Goal: Task Accomplishment & Management: Complete application form

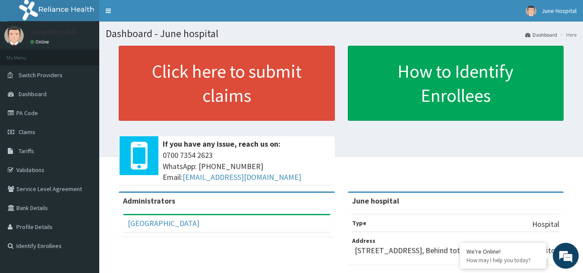
click at [551, 144] on div "Click here to submit claims If you have any issue, reach us on: 0700 7354 2623 …" at bounding box center [341, 119] width 471 height 146
click at [31, 111] on link "PA Code" at bounding box center [49, 113] width 99 height 19
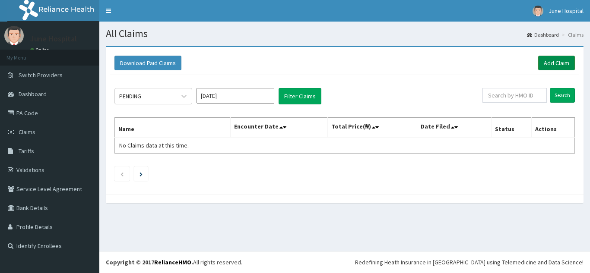
click at [550, 62] on link "Add Claim" at bounding box center [556, 63] width 37 height 15
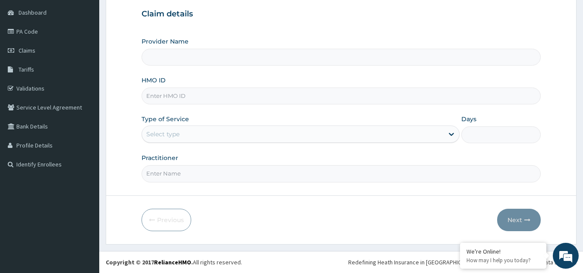
type input "June hospital"
click at [177, 93] on input "HMO ID" at bounding box center [342, 96] width 400 height 17
type input "ZTE/10051/G"
click at [195, 137] on div "Select type" at bounding box center [293, 134] width 302 height 14
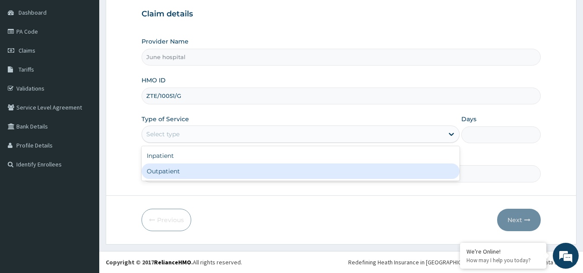
click at [199, 171] on div "Outpatient" at bounding box center [301, 172] width 318 height 16
type input "1"
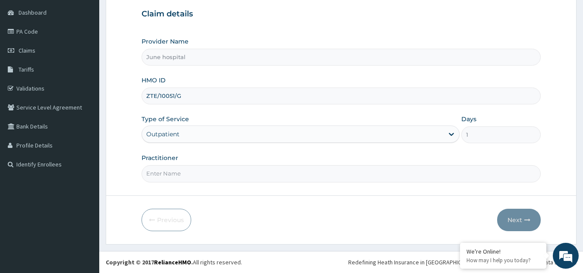
click at [200, 175] on input "Practitioner" at bounding box center [342, 173] width 400 height 17
type input "dr seyi ojo"
click at [511, 218] on button "Next" at bounding box center [519, 220] width 44 height 22
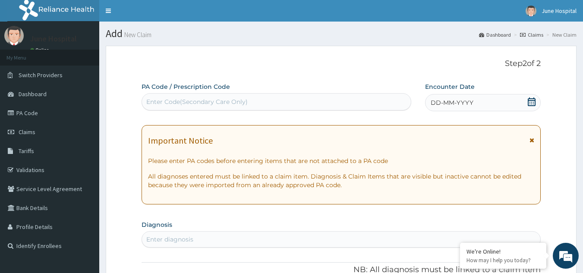
click at [358, 98] on div "Enter Code(Secondary Care Only)" at bounding box center [276, 102] width 269 height 14
paste input "PA/884684"
type input "PA/884684"
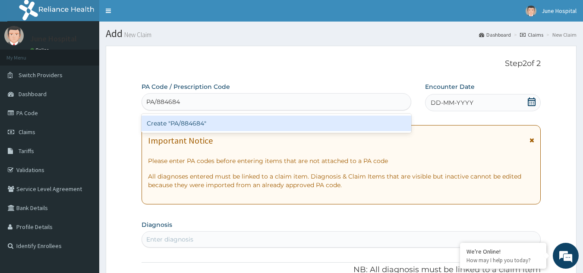
click at [360, 122] on div "Create "PA/884684"" at bounding box center [277, 124] width 270 height 16
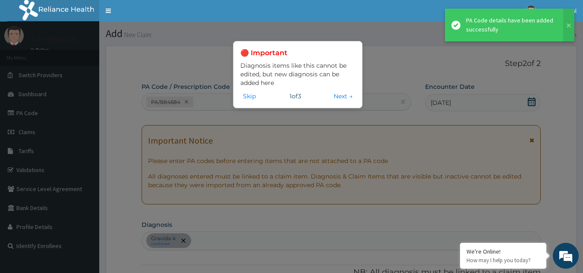
scroll to position [234, 0]
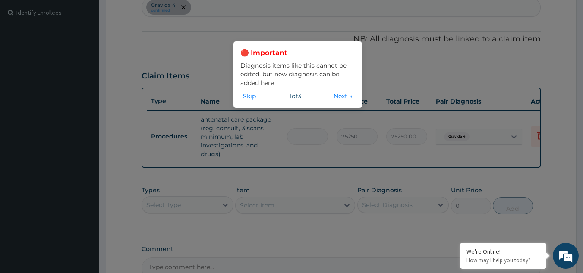
click at [248, 98] on button "Skip" at bounding box center [249, 96] width 18 height 9
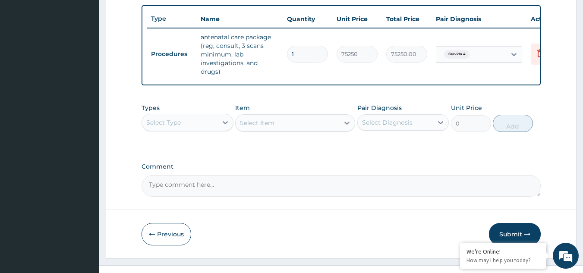
scroll to position [337, 0]
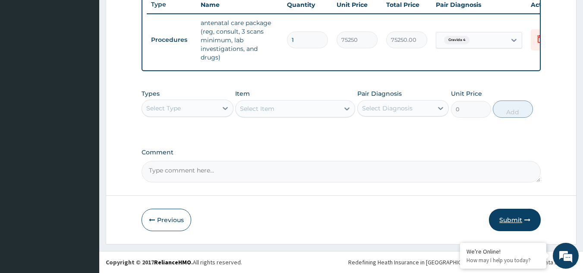
click at [506, 216] on button "Submit" at bounding box center [515, 220] width 52 height 22
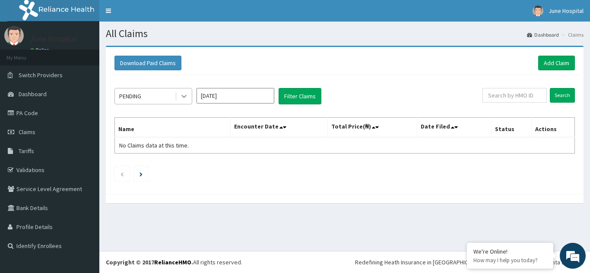
click at [186, 97] on icon at bounding box center [184, 96] width 9 height 9
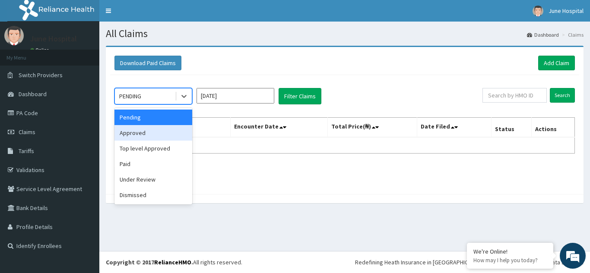
click at [168, 134] on div "Approved" at bounding box center [153, 133] width 78 height 16
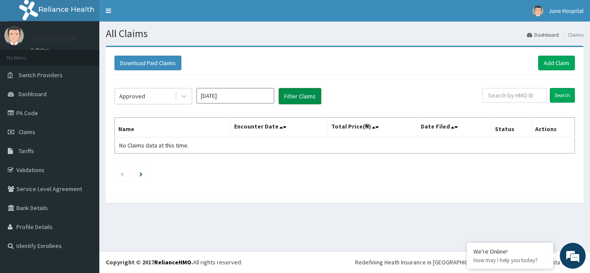
click at [300, 96] on button "Filter Claims" at bounding box center [299, 96] width 43 height 16
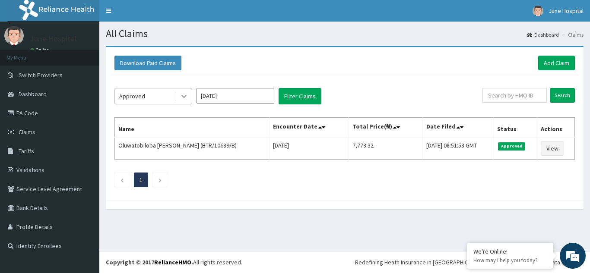
click at [180, 97] on icon at bounding box center [184, 96] width 9 height 9
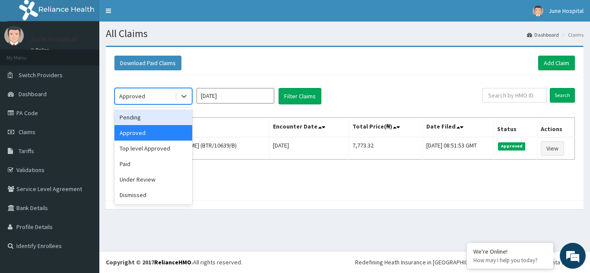
click at [165, 120] on div "Pending" at bounding box center [153, 118] width 78 height 16
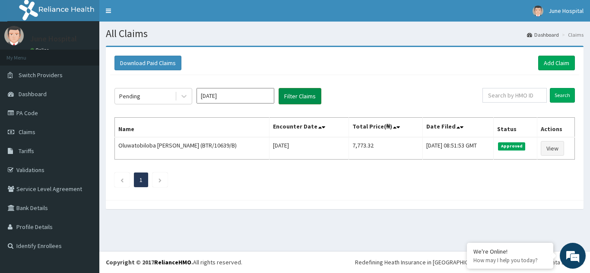
click at [307, 89] on button "Filter Claims" at bounding box center [299, 96] width 43 height 16
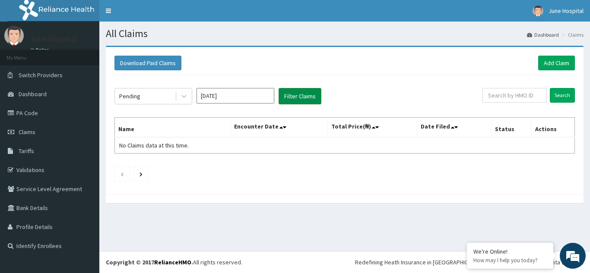
click at [307, 92] on button "Filter Claims" at bounding box center [299, 96] width 43 height 16
click at [309, 95] on button "Filter Claims" at bounding box center [299, 96] width 43 height 16
click at [34, 128] on link "Claims" at bounding box center [49, 132] width 99 height 19
click at [557, 12] on span "June Hospital" at bounding box center [565, 11] width 35 height 8
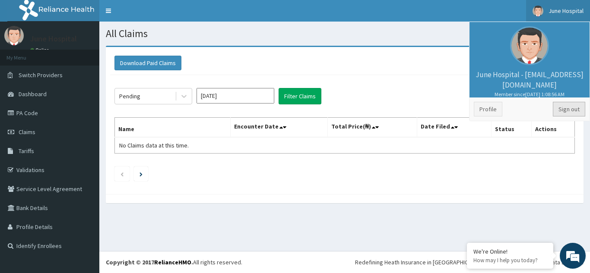
click at [571, 108] on link "Sign out" at bounding box center [569, 109] width 32 height 15
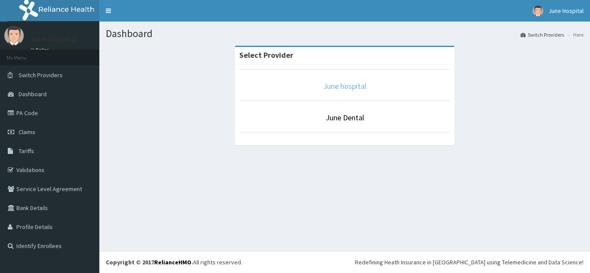
click at [348, 86] on link "June hospital" at bounding box center [344, 86] width 43 height 10
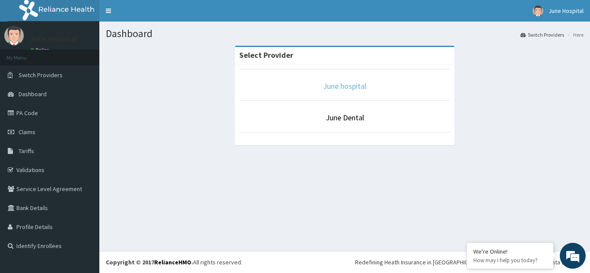
click at [348, 86] on link "June hospital" at bounding box center [344, 86] width 43 height 10
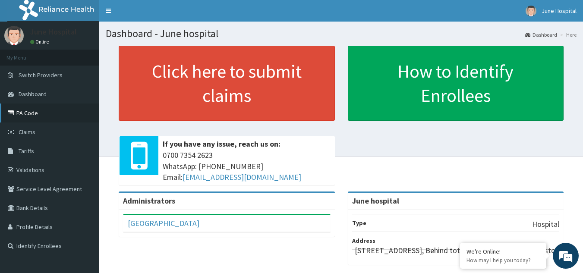
click at [25, 110] on link "PA Code" at bounding box center [49, 113] width 99 height 19
click at [34, 130] on span "Claims" at bounding box center [27, 132] width 17 height 8
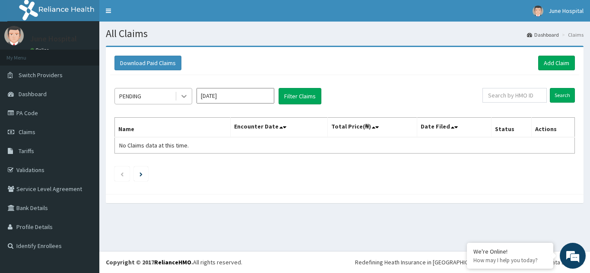
click at [183, 100] on icon at bounding box center [184, 96] width 9 height 9
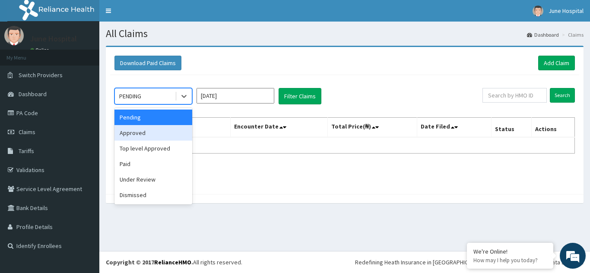
click at [172, 130] on div "Approved" at bounding box center [153, 133] width 78 height 16
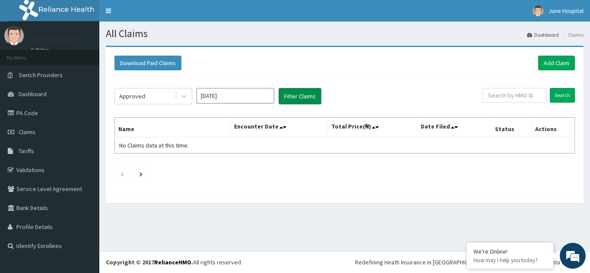
click at [305, 92] on button "Filter Claims" at bounding box center [299, 96] width 43 height 16
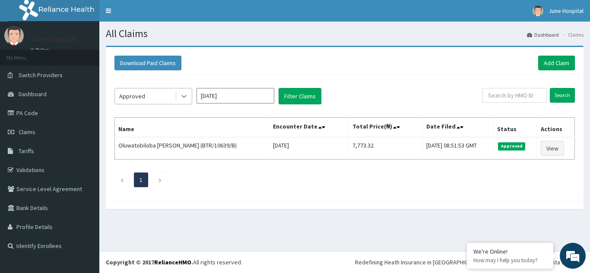
click at [183, 94] on icon at bounding box center [184, 96] width 9 height 9
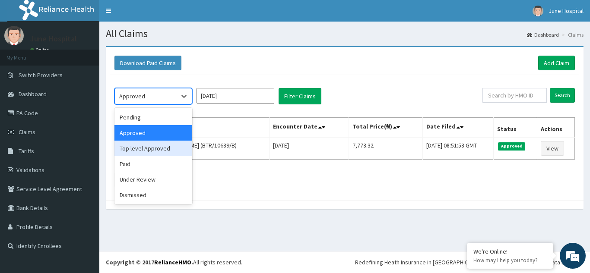
drag, startPoint x: 165, startPoint y: 148, endPoint x: 190, endPoint y: 133, distance: 29.2
click at [165, 148] on div "Top level Approved" at bounding box center [153, 149] width 78 height 16
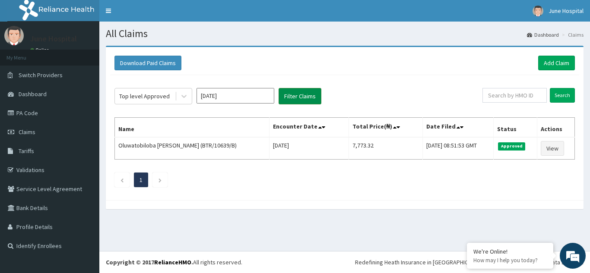
click at [300, 97] on button "Filter Claims" at bounding box center [299, 96] width 43 height 16
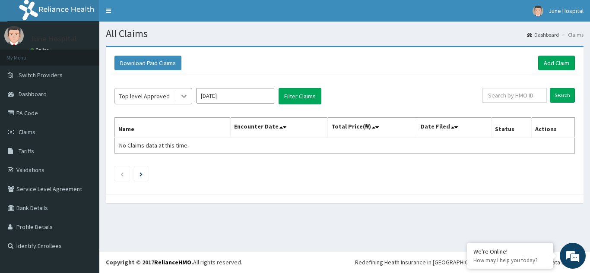
click at [187, 97] on icon at bounding box center [184, 96] width 9 height 9
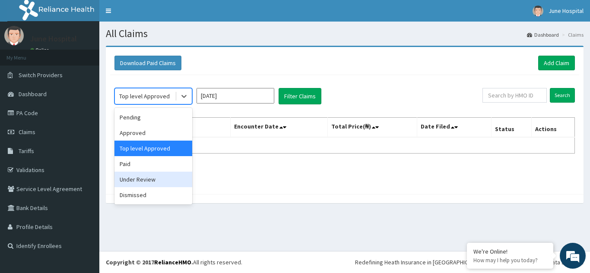
click at [161, 178] on div "Under Review" at bounding box center [153, 180] width 78 height 16
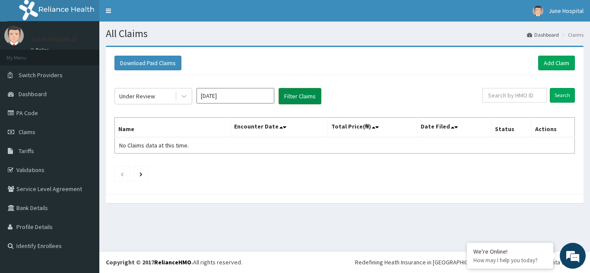
click at [297, 94] on button "Filter Claims" at bounding box center [299, 96] width 43 height 16
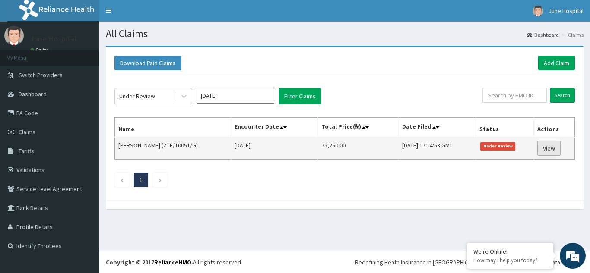
click at [546, 148] on link "View" at bounding box center [548, 148] width 23 height 15
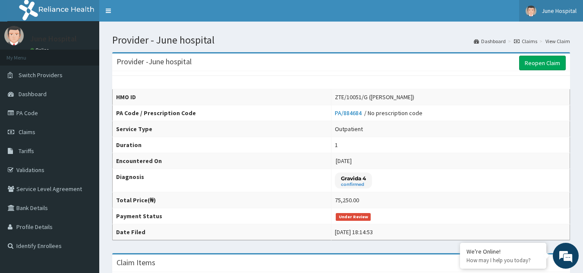
click at [553, 6] on link "June Hospital" at bounding box center [551, 11] width 64 height 22
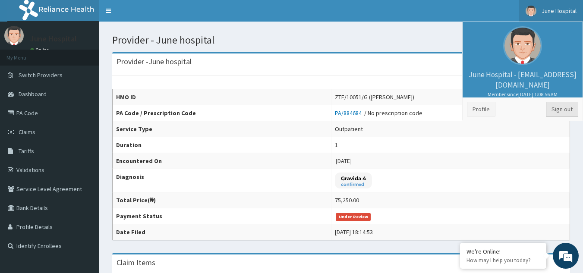
drag, startPoint x: 561, startPoint y: 108, endPoint x: 536, endPoint y: 102, distance: 25.8
click at [560, 108] on link "Sign out" at bounding box center [562, 109] width 32 height 15
